Goal: Check status: Check status

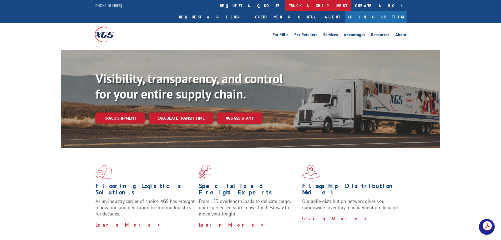
click at [285, 6] on link "track a shipment" at bounding box center [318, 5] width 66 height 11
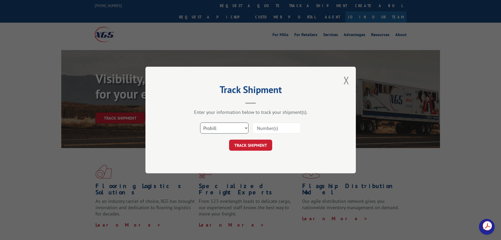
click at [247, 128] on select "Select category... Probill BOL PO" at bounding box center [224, 127] width 48 height 11
select select "bol"
click at [200, 122] on select "Select category... Probill BOL PO" at bounding box center [224, 127] width 48 height 11
click at [263, 131] on input at bounding box center [277, 127] width 48 height 11
paste input "6828879"
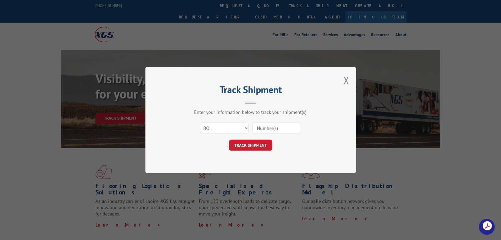
type input "6828879"
click at [260, 146] on button "TRACK SHIPMENT" at bounding box center [250, 144] width 43 height 11
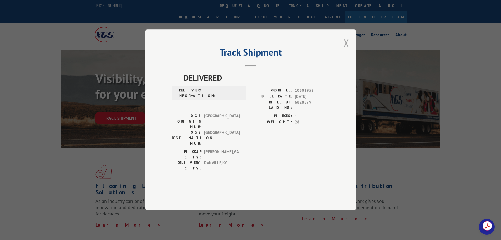
click at [347, 50] on button "Close modal" at bounding box center [347, 43] width 6 height 14
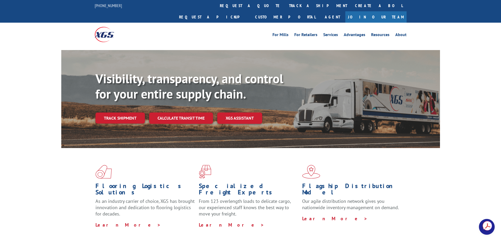
drag, startPoint x: 233, startPoint y: 6, endPoint x: 233, endPoint y: 10, distance: 4.8
click at [285, 6] on link "track a shipment" at bounding box center [318, 5] width 66 height 11
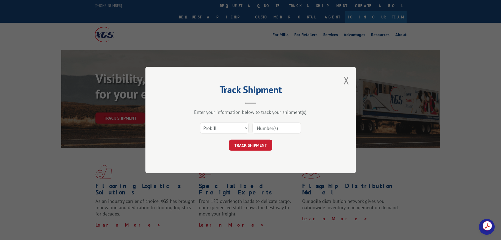
click at [282, 126] on input at bounding box center [277, 127] width 48 height 11
paste input "6828879"
type input "6828879"
click at [258, 147] on button "TRACK SHIPMENT" at bounding box center [250, 144] width 43 height 11
